Goal: Task Accomplishment & Management: Use online tool/utility

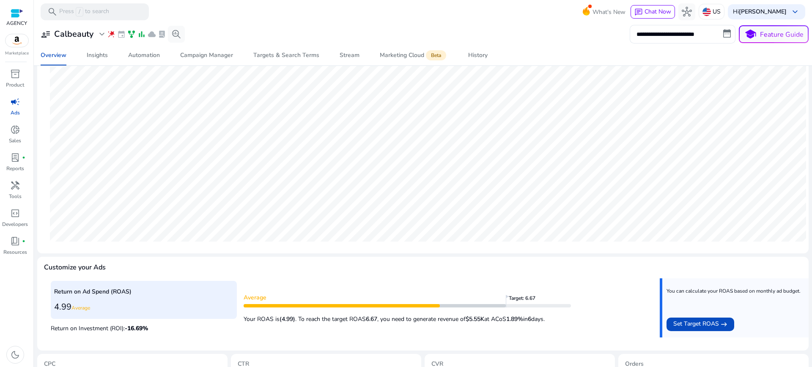
scroll to position [195, 0]
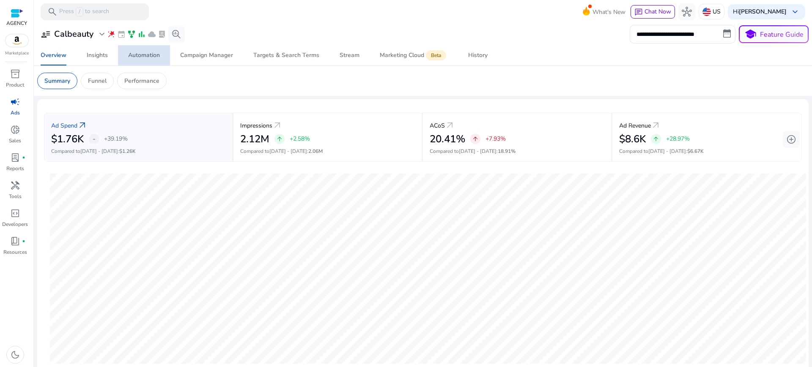
click at [139, 54] on div "Automation" at bounding box center [144, 55] width 32 height 6
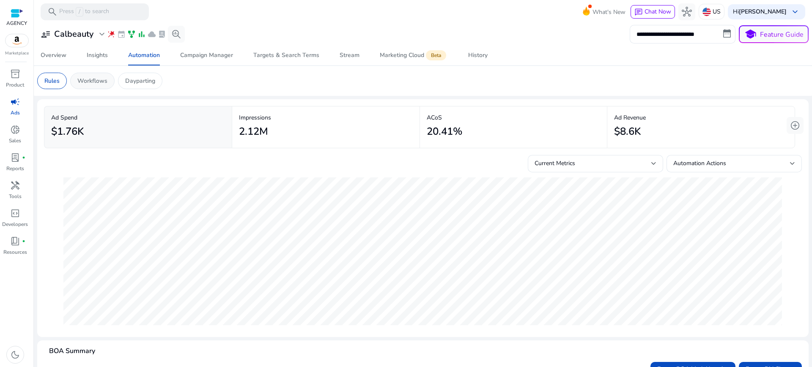
click at [77, 80] on p "Workflows" at bounding box center [92, 81] width 30 height 9
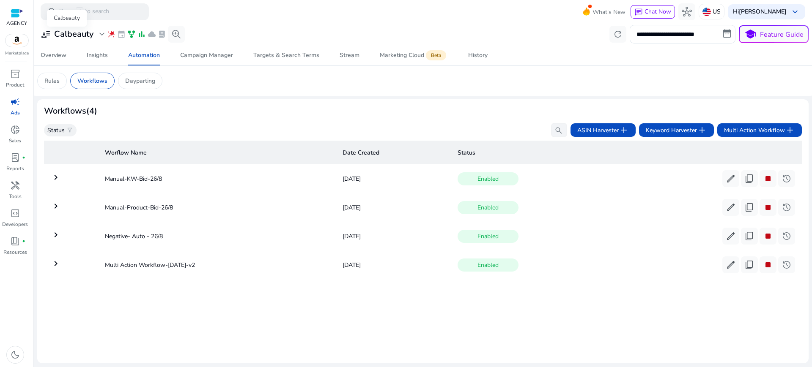
click at [66, 27] on div "Calbeauty" at bounding box center [67, 18] width 40 height 17
click at [67, 35] on h3 "Calbeauty" at bounding box center [73, 34] width 39 height 10
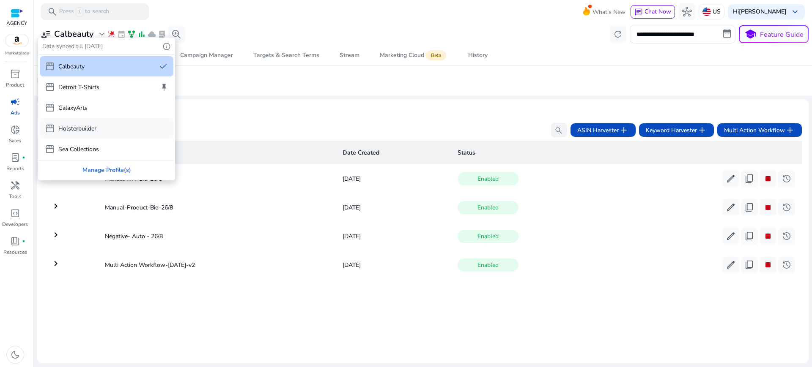
click at [79, 124] on p "Holsterbuilder" at bounding box center [77, 128] width 38 height 9
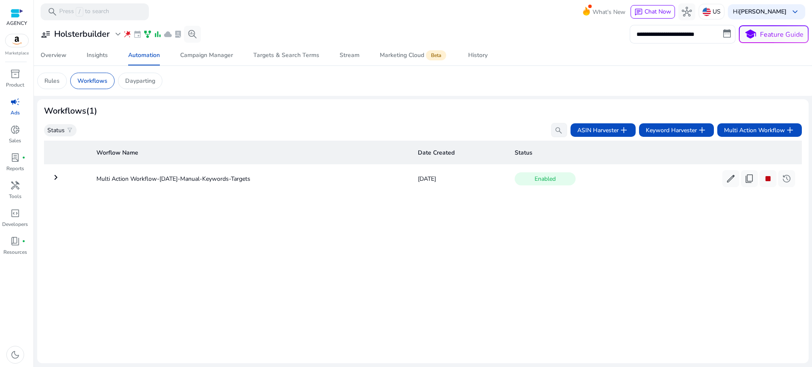
click at [55, 172] on mat-icon "keyboard_arrow_right" at bounding box center [56, 177] width 10 height 10
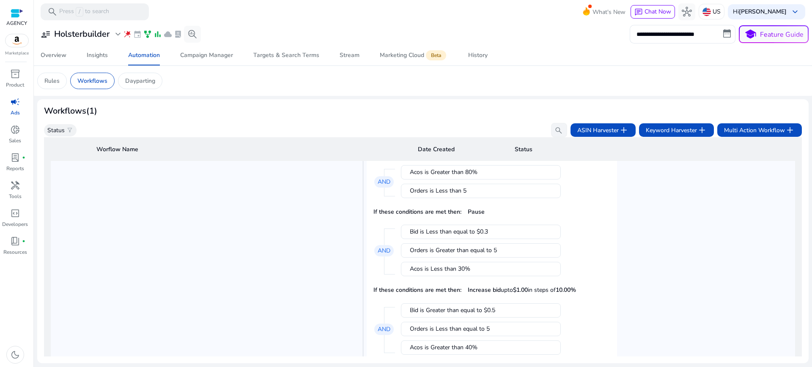
scroll to position [242, 0]
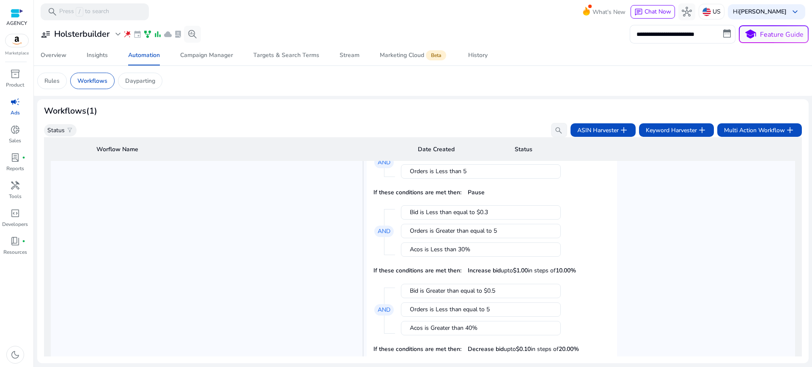
click at [636, 273] on div "If Spend is Greater than $10 Clicks is Greater than 20 Acos is Greater than 40%…" at bounding box center [578, 160] width 425 height 405
click at [648, 248] on div "If Spend is Greater than $10 Clicks is Greater than 20 Acos is Greater than 40%…" at bounding box center [578, 160] width 425 height 405
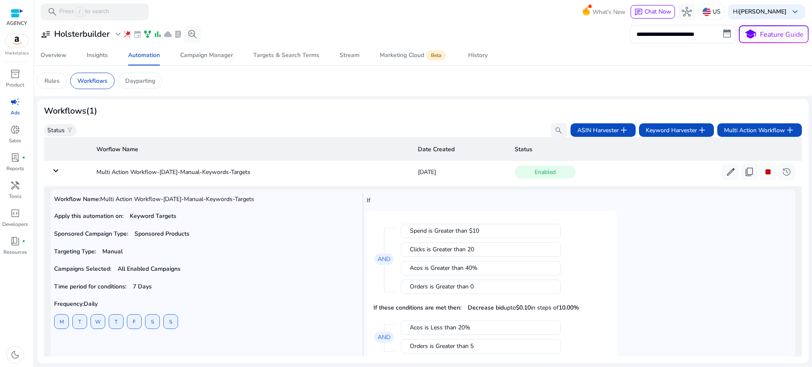
scroll to position [0, 0]
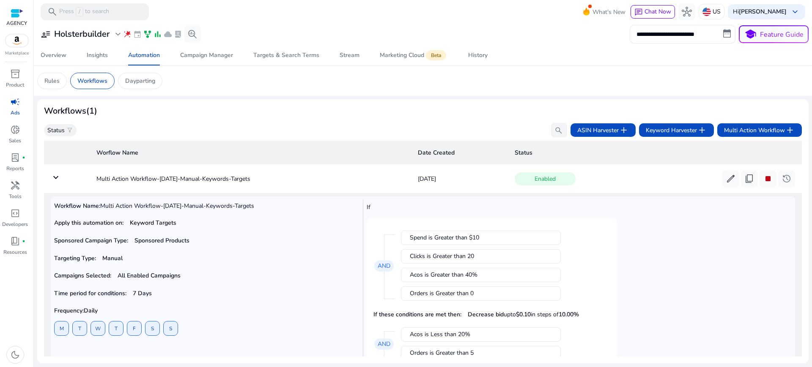
click at [57, 172] on mat-icon "keyboard_arrow_down" at bounding box center [56, 177] width 10 height 10
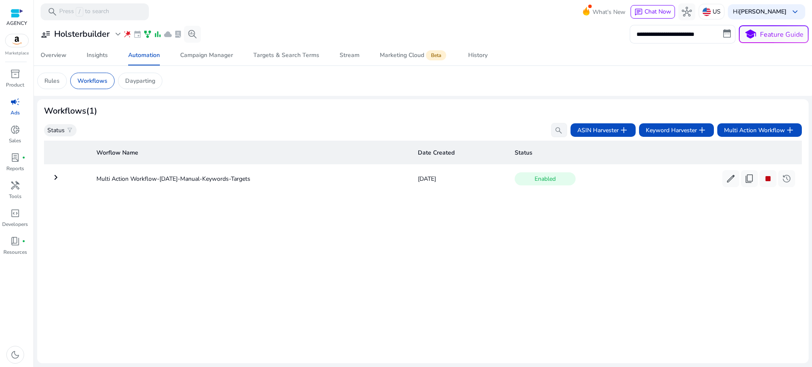
click at [59, 172] on mat-icon "keyboard_arrow_right" at bounding box center [56, 177] width 10 height 10
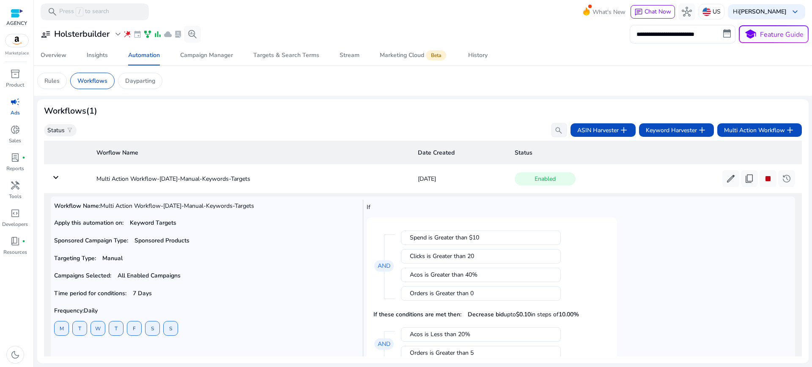
click at [54, 172] on mat-icon "keyboard_arrow_down" at bounding box center [56, 177] width 10 height 10
